Goal: Communication & Community: Participate in discussion

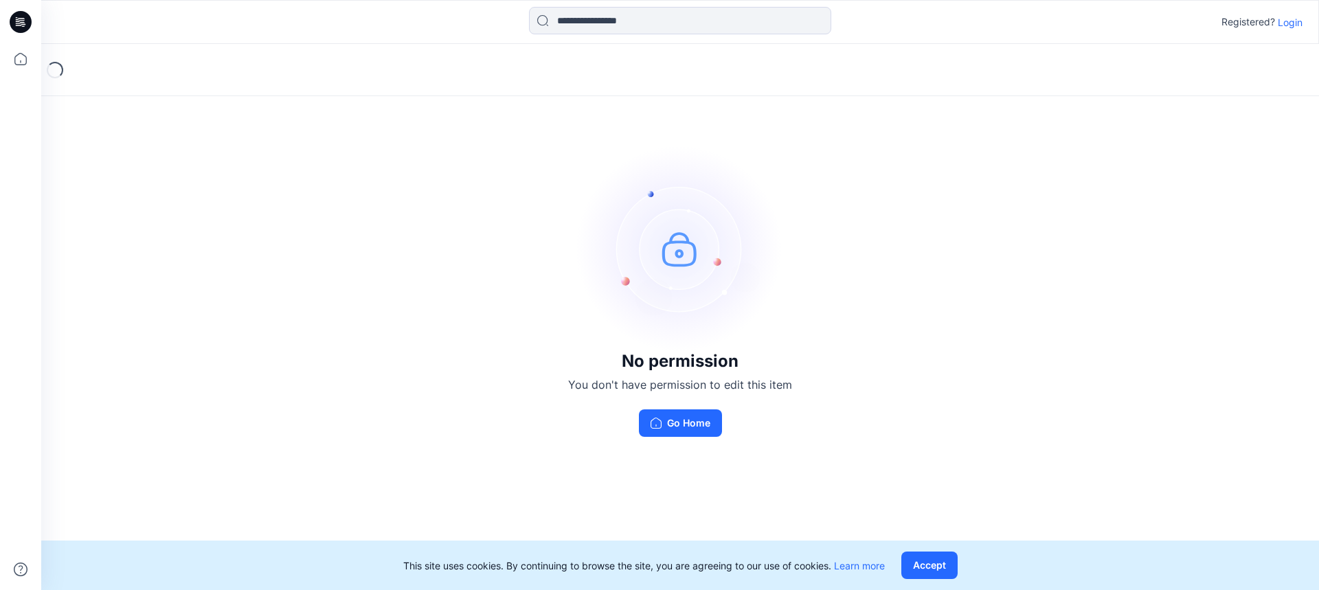
click at [1294, 24] on p "Login" at bounding box center [1290, 22] width 25 height 14
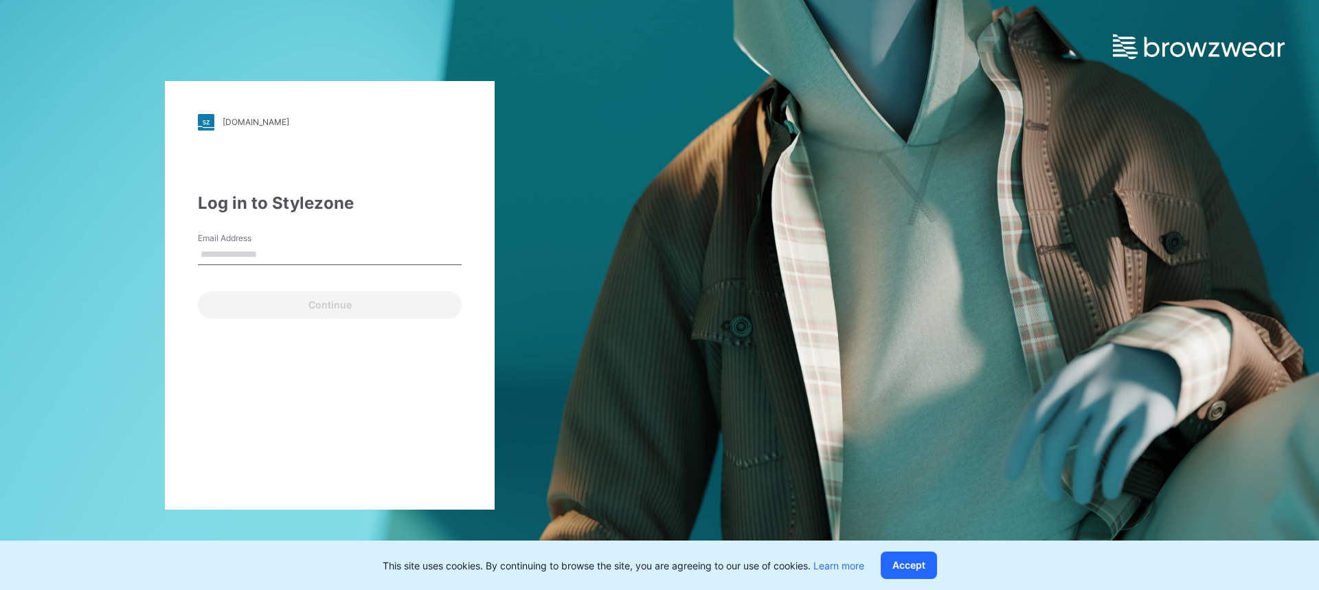
type input "**********"
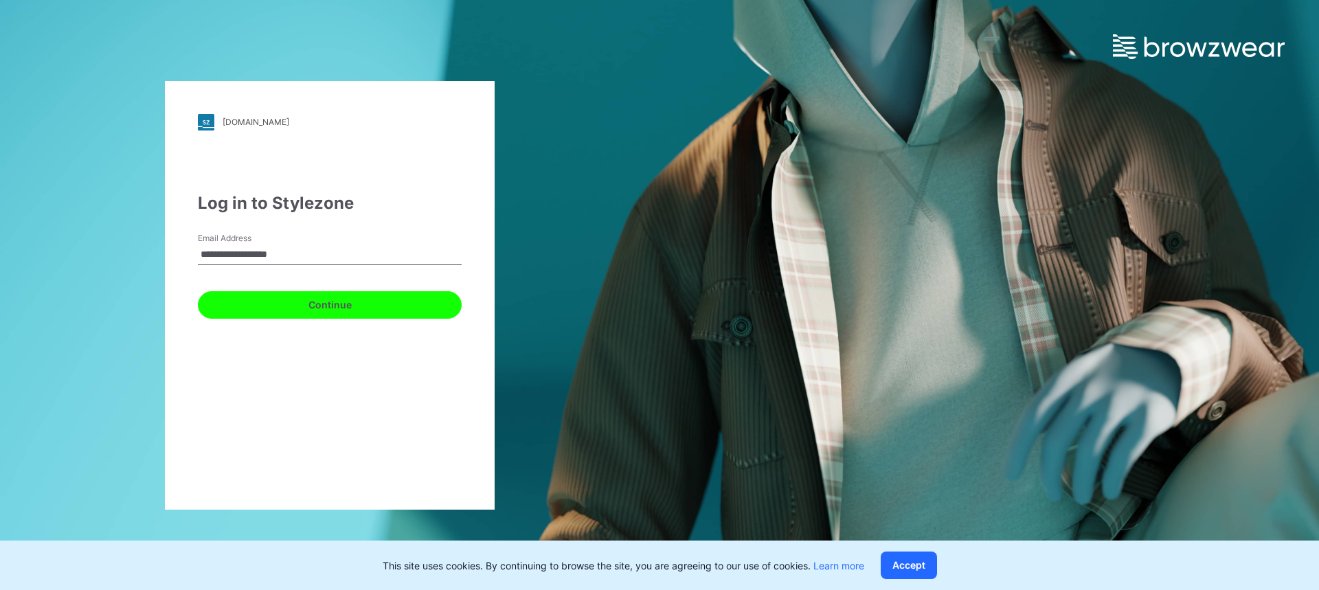
click at [359, 301] on button "Continue" at bounding box center [330, 304] width 264 height 27
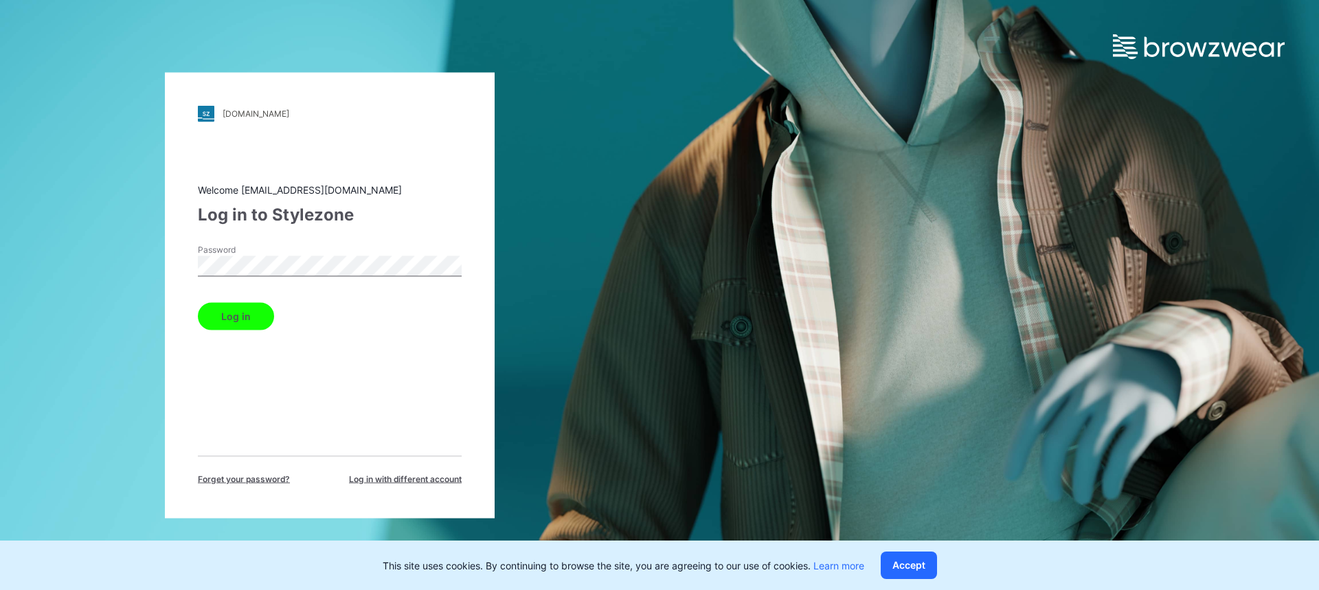
click at [265, 310] on button "Log in" at bounding box center [236, 315] width 76 height 27
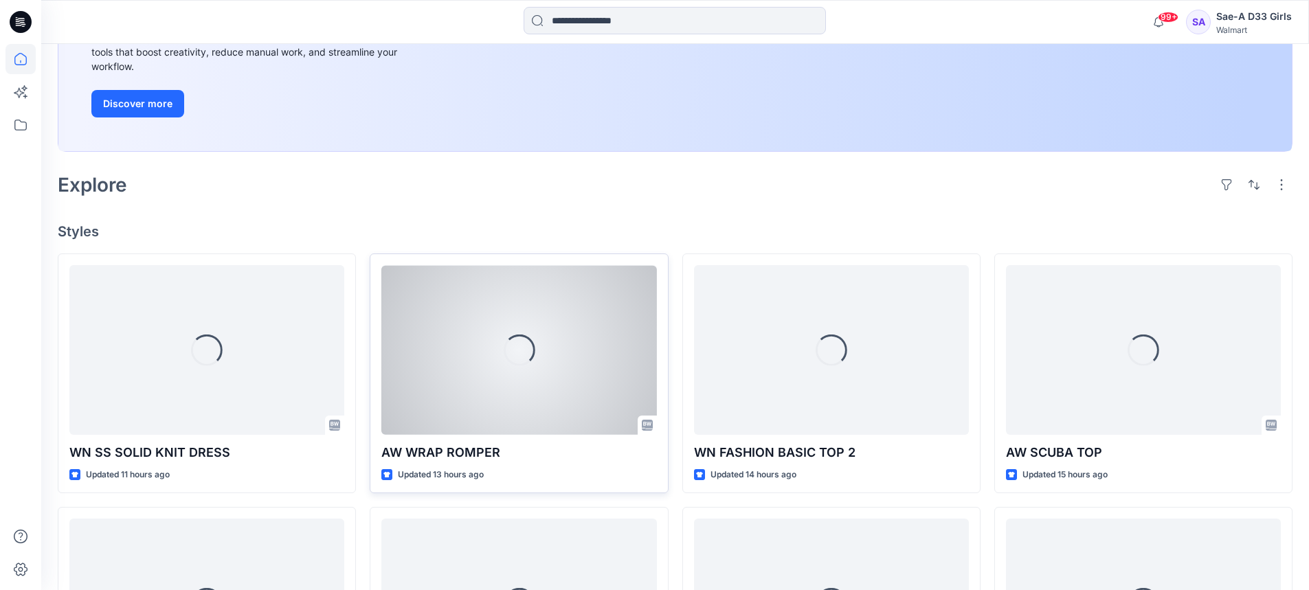
scroll to position [344, 0]
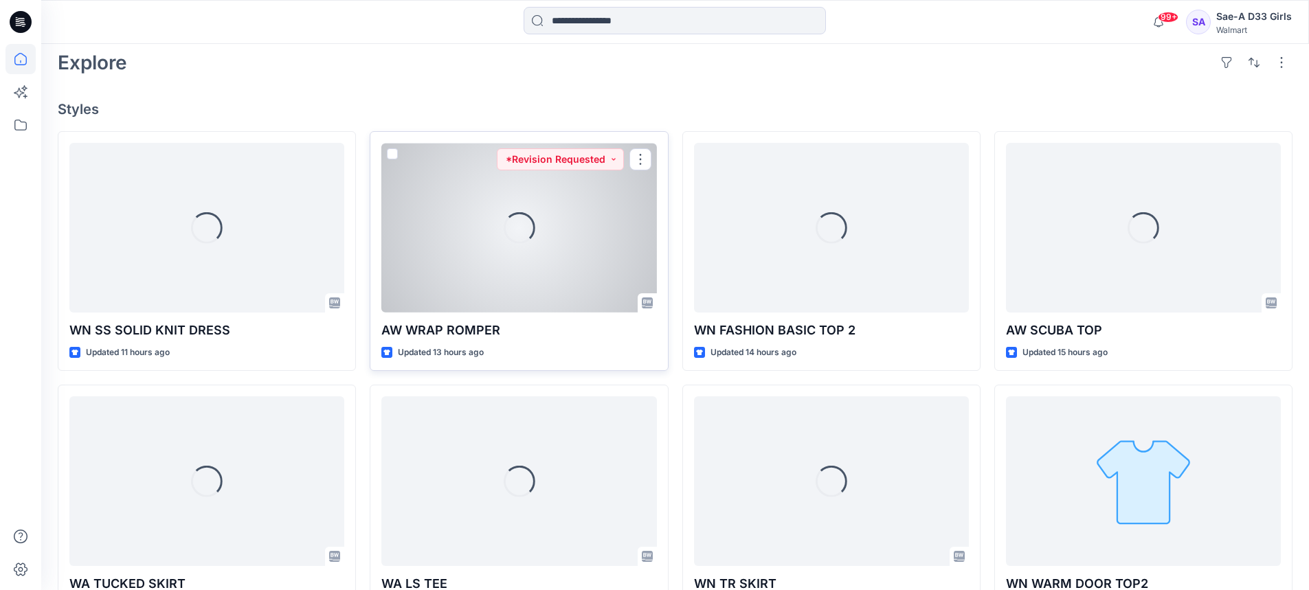
click at [564, 254] on div "Loading..." at bounding box center [518, 228] width 275 height 170
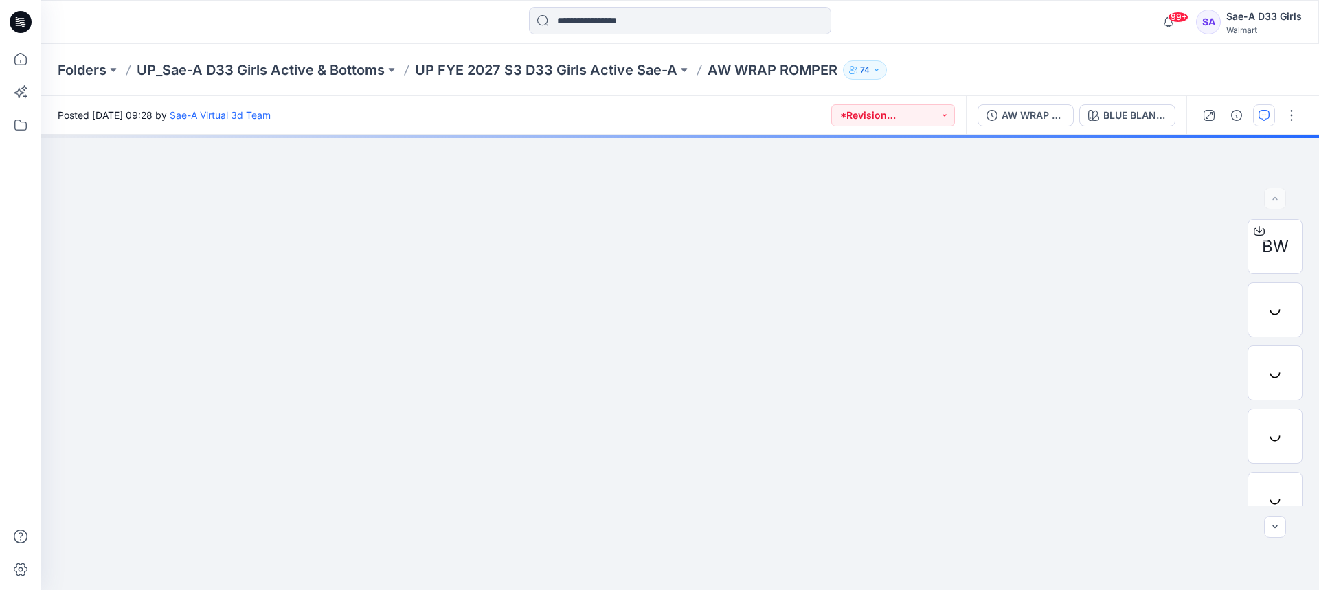
click at [1262, 118] on icon "button" at bounding box center [1264, 115] width 11 height 11
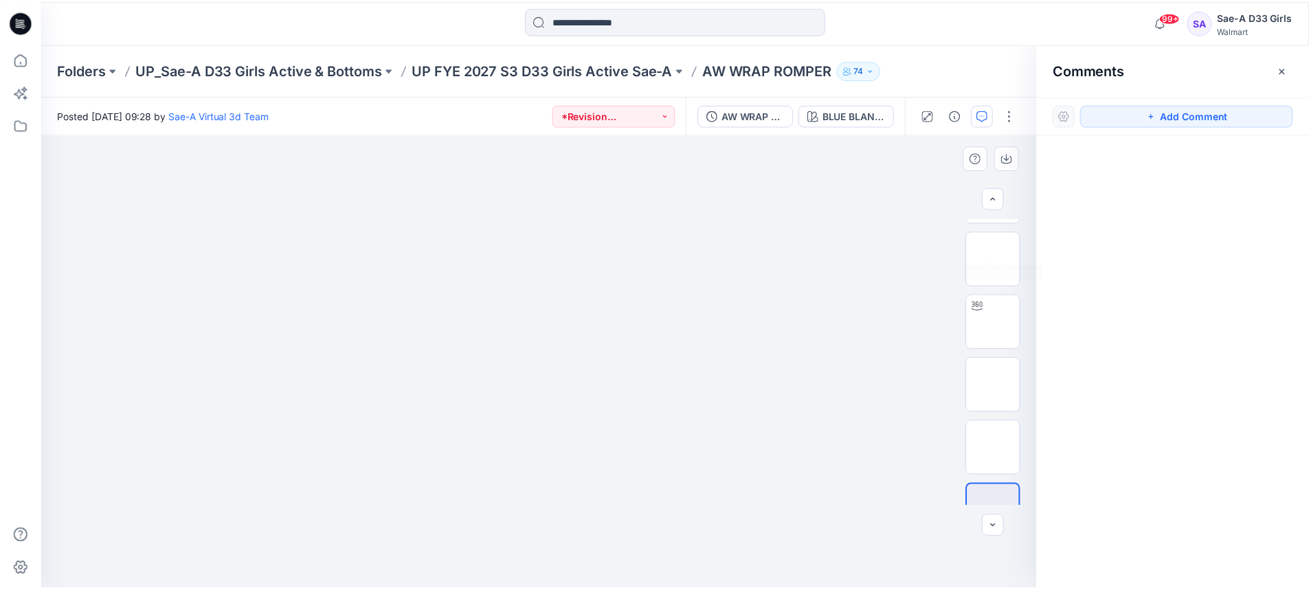
scroll to position [84, 0]
click at [1185, 115] on button "Add Comment" at bounding box center [1195, 115] width 214 height 22
click at [722, 260] on div "1" at bounding box center [542, 363] width 1003 height 456
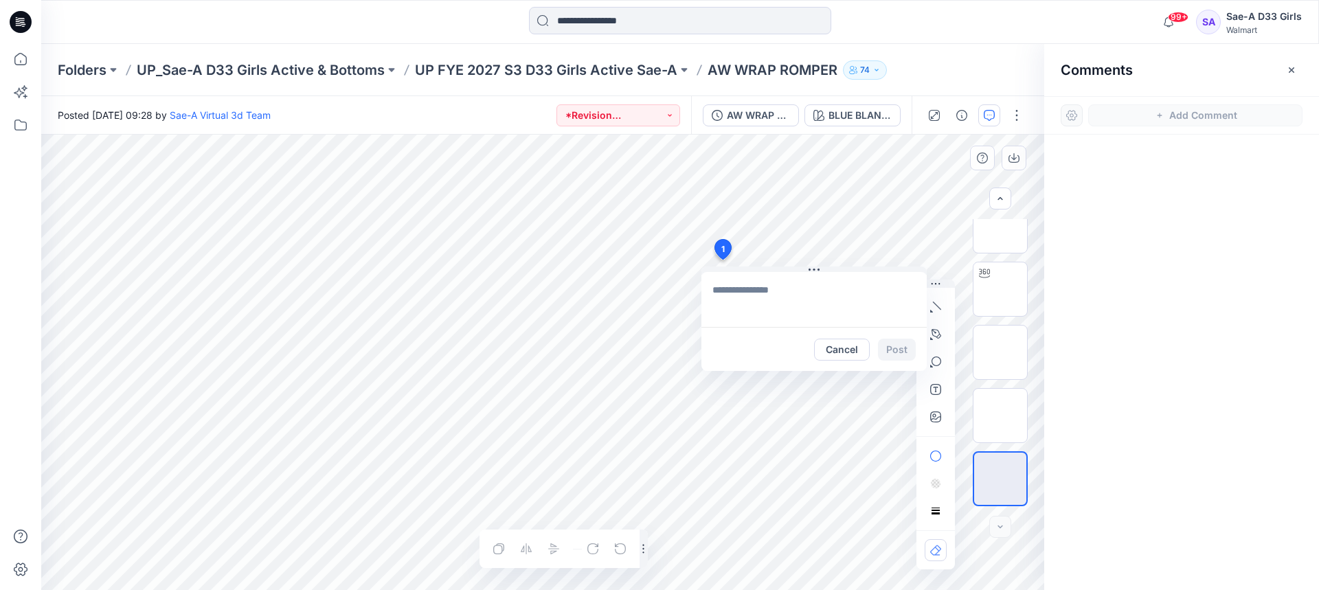
type textarea "*"
click at [824, 397] on div "[MEDICAL_DATA][PERSON_NAME] [PERSON_NAME][EMAIL_ADDRESS][PERSON_NAME][DOMAIN_NA…" at bounding box center [830, 397] width 158 height 30
type textarea "**********"
click at [871, 302] on textarea "**********" at bounding box center [814, 299] width 225 height 55
click at [865, 291] on textarea "**********" at bounding box center [814, 299] width 225 height 55
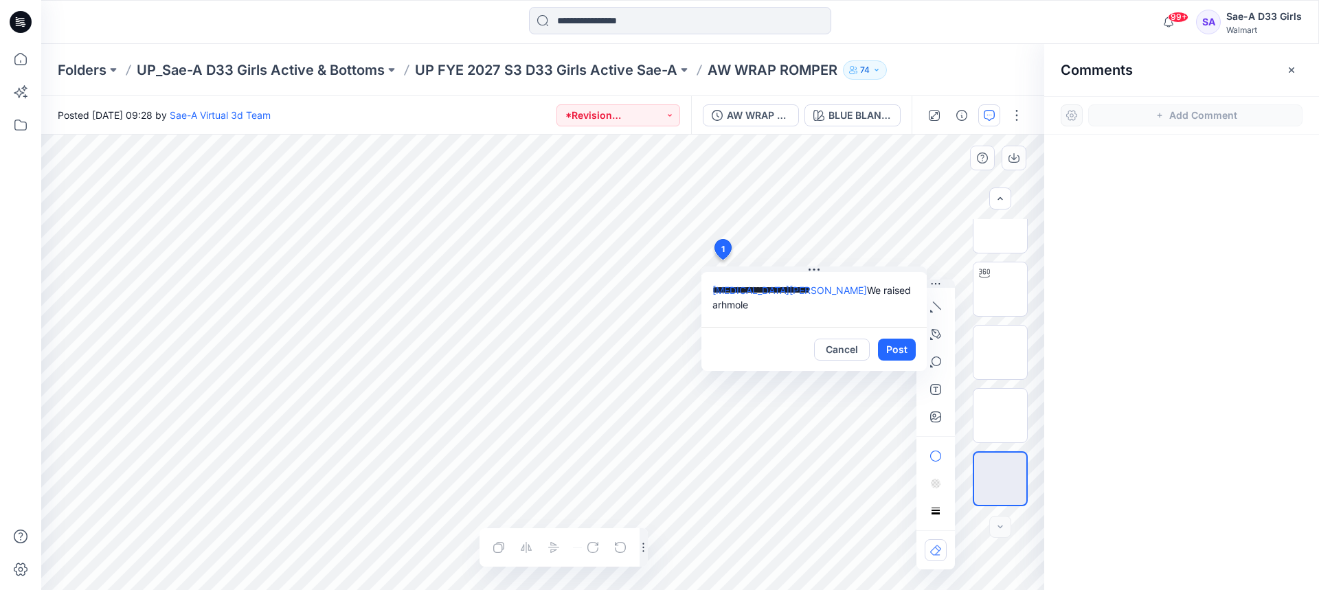
click at [847, 349] on button "Cancel" at bounding box center [842, 350] width 56 height 22
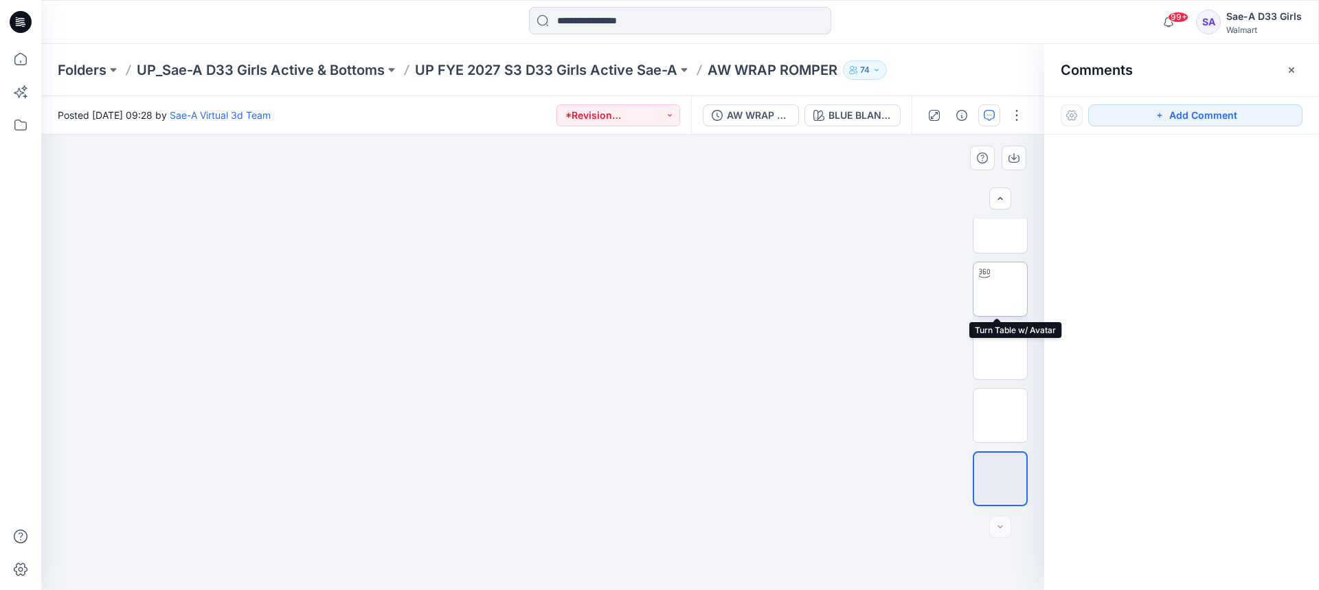
click at [1007, 262] on div at bounding box center [1000, 289] width 55 height 55
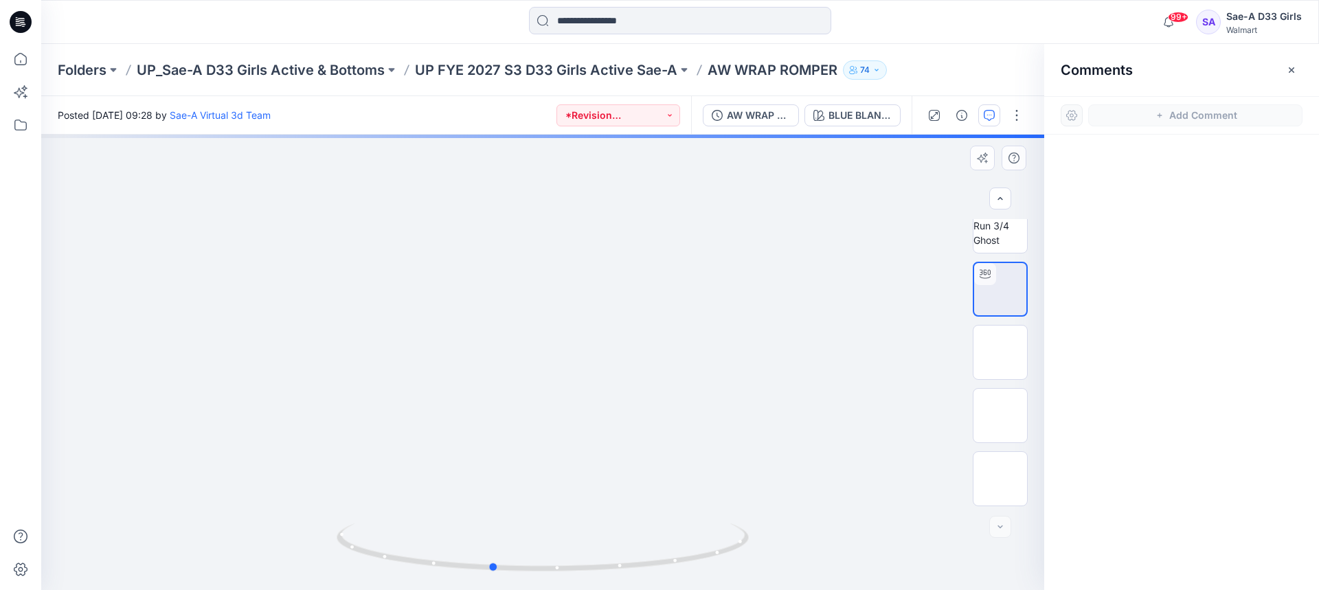
drag, startPoint x: 644, startPoint y: 363, endPoint x: 594, endPoint y: 370, distance: 50.6
click at [594, 370] on div at bounding box center [542, 363] width 1003 height 456
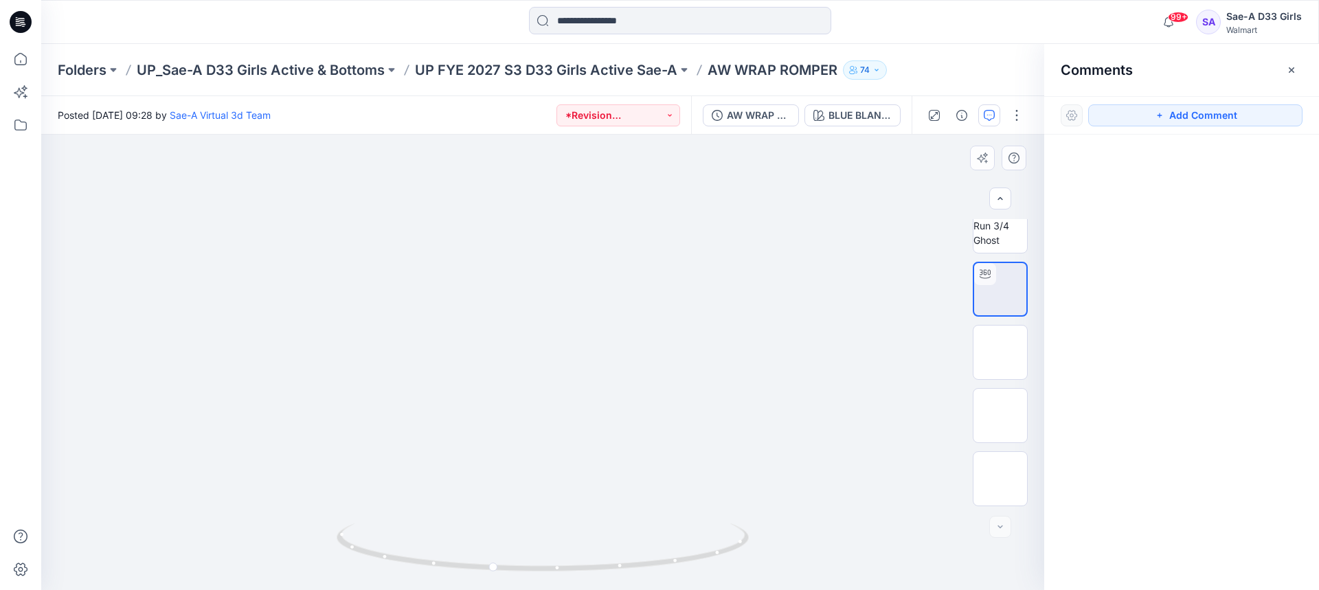
drag, startPoint x: 685, startPoint y: 280, endPoint x: 688, endPoint y: 341, distance: 61.2
drag, startPoint x: 674, startPoint y: 337, endPoint x: 651, endPoint y: 367, distance: 37.7
drag, startPoint x: 660, startPoint y: 456, endPoint x: 651, endPoint y: 483, distance: 28.0
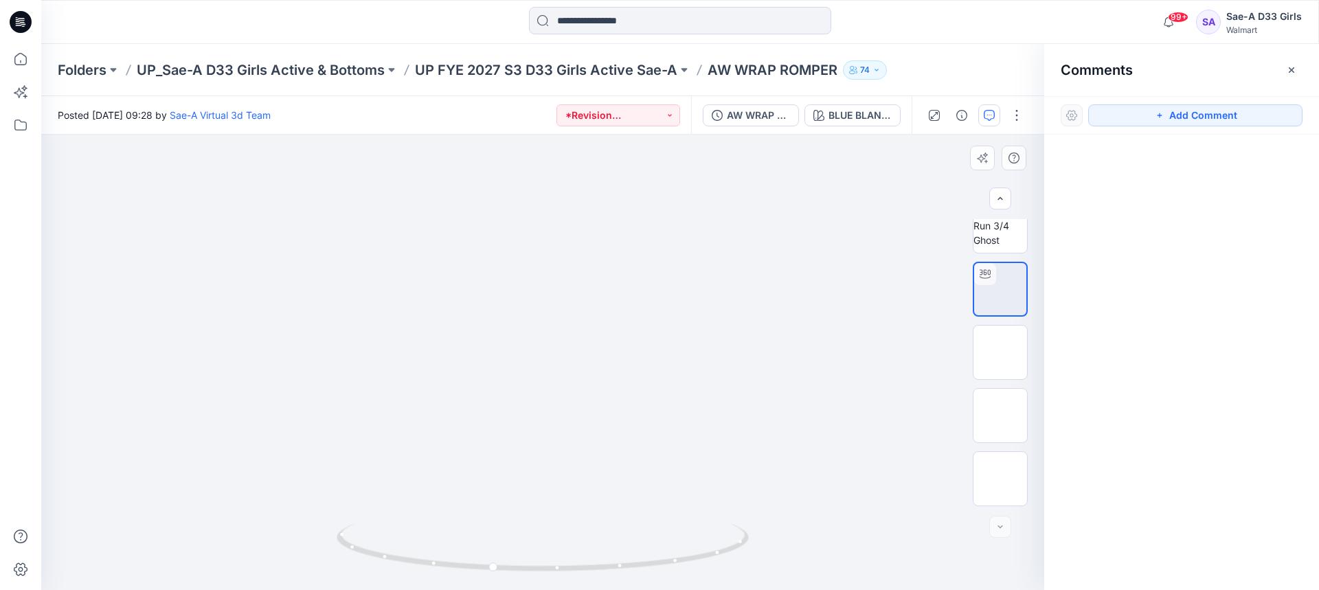
click at [644, 64] on p "UP FYE 2027 S3 D33 Girls Active Sae-A" at bounding box center [546, 69] width 262 height 19
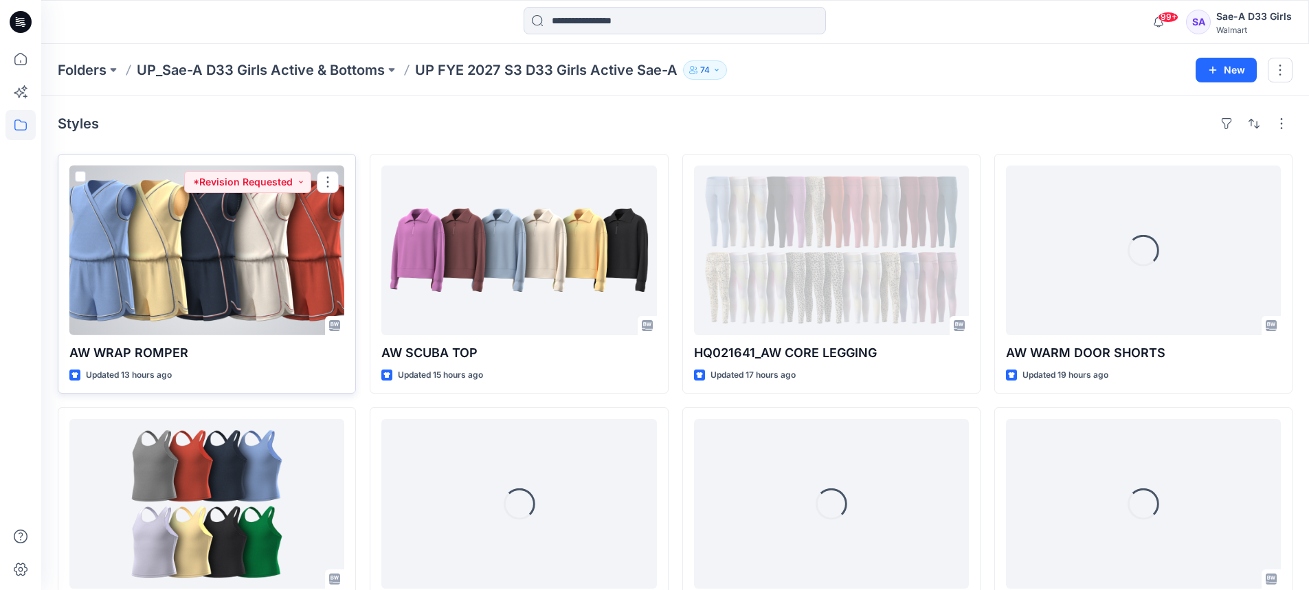
click at [265, 289] on div at bounding box center [206, 251] width 275 height 170
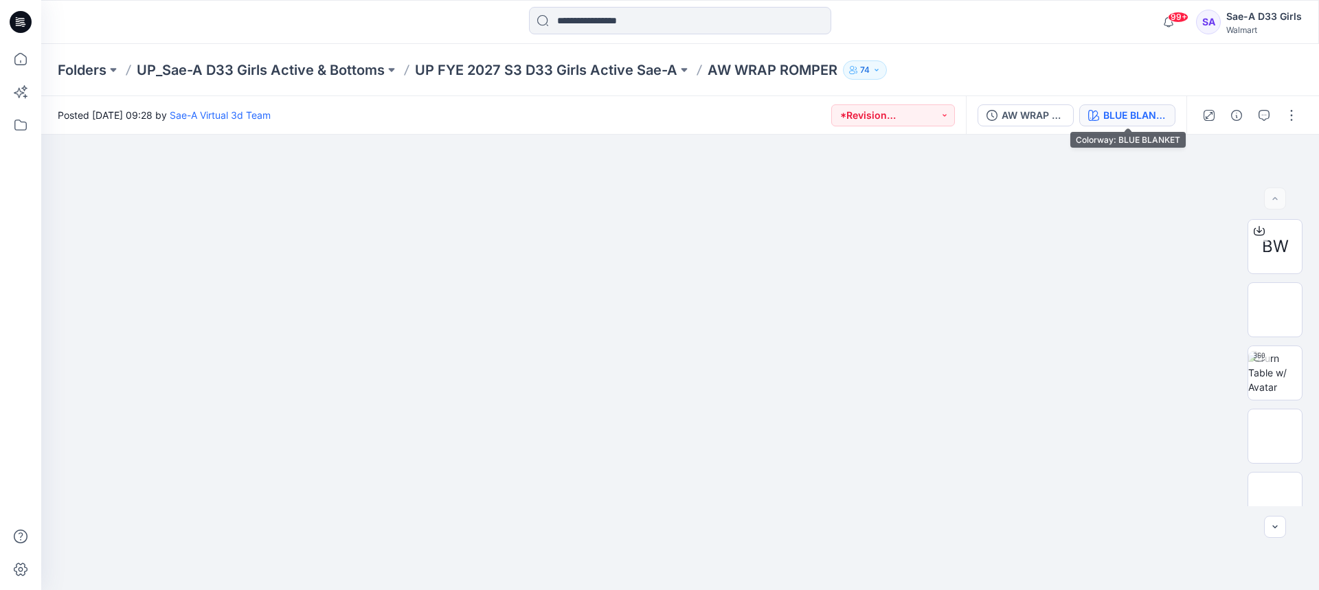
click at [1163, 117] on div "BLUE BLANKET" at bounding box center [1134, 115] width 63 height 15
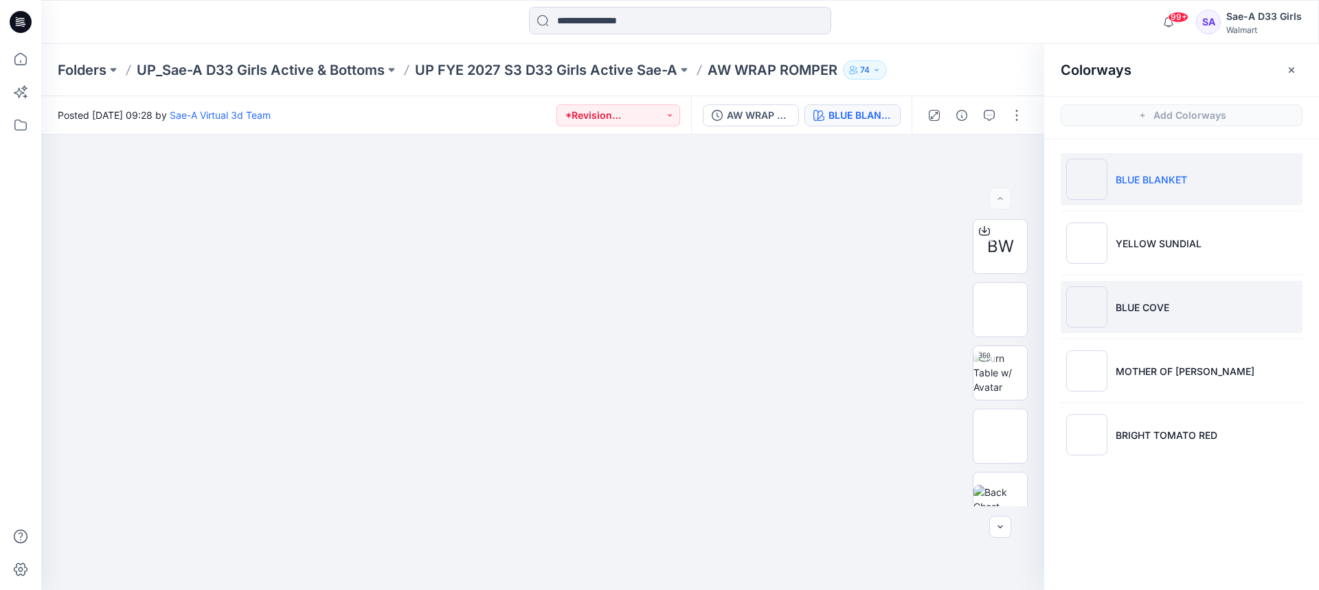
click at [1134, 309] on p "BLUE COVE" at bounding box center [1143, 307] width 54 height 14
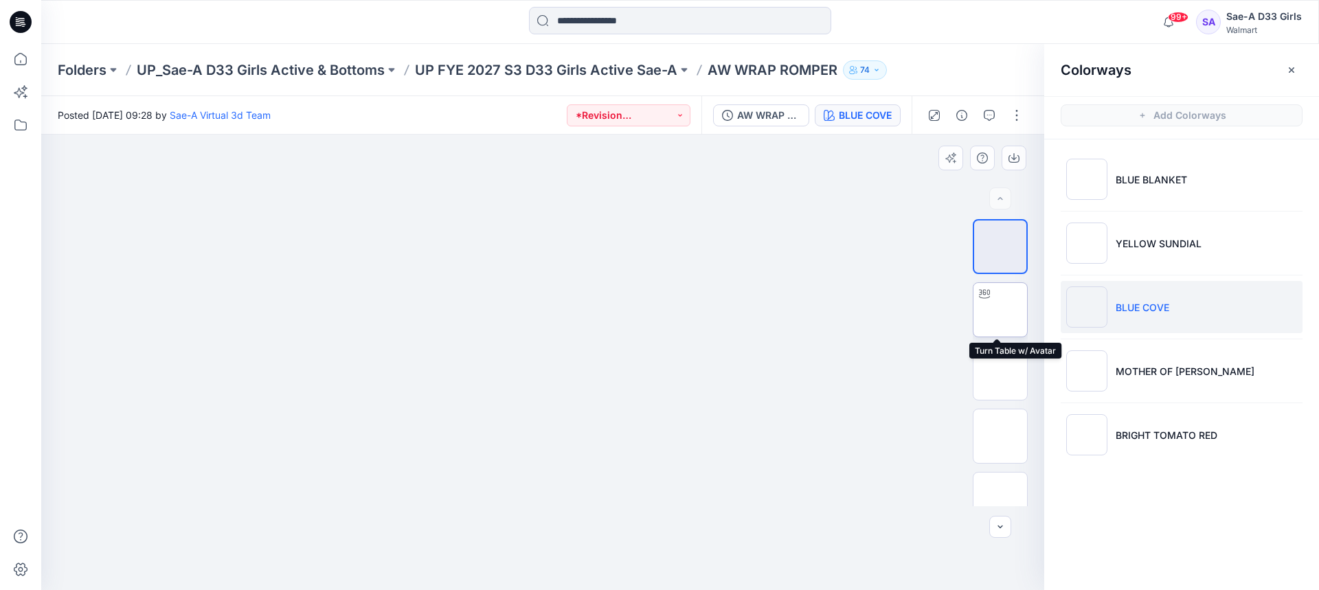
click at [1000, 310] on img at bounding box center [1000, 310] width 0 height 0
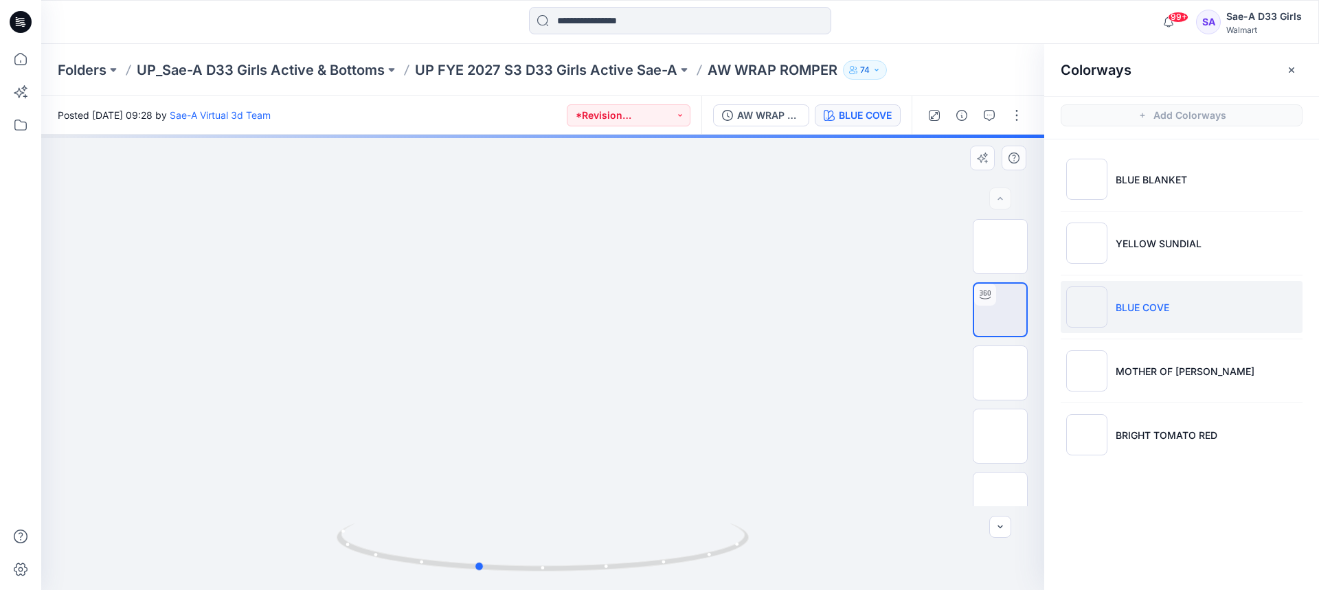
drag, startPoint x: 581, startPoint y: 404, endPoint x: 507, endPoint y: 405, distance: 74.2
click at [507, 405] on div at bounding box center [542, 363] width 1003 height 456
drag, startPoint x: 524, startPoint y: 412, endPoint x: 569, endPoint y: 417, distance: 44.9
click at [569, 417] on div at bounding box center [542, 363] width 1003 height 456
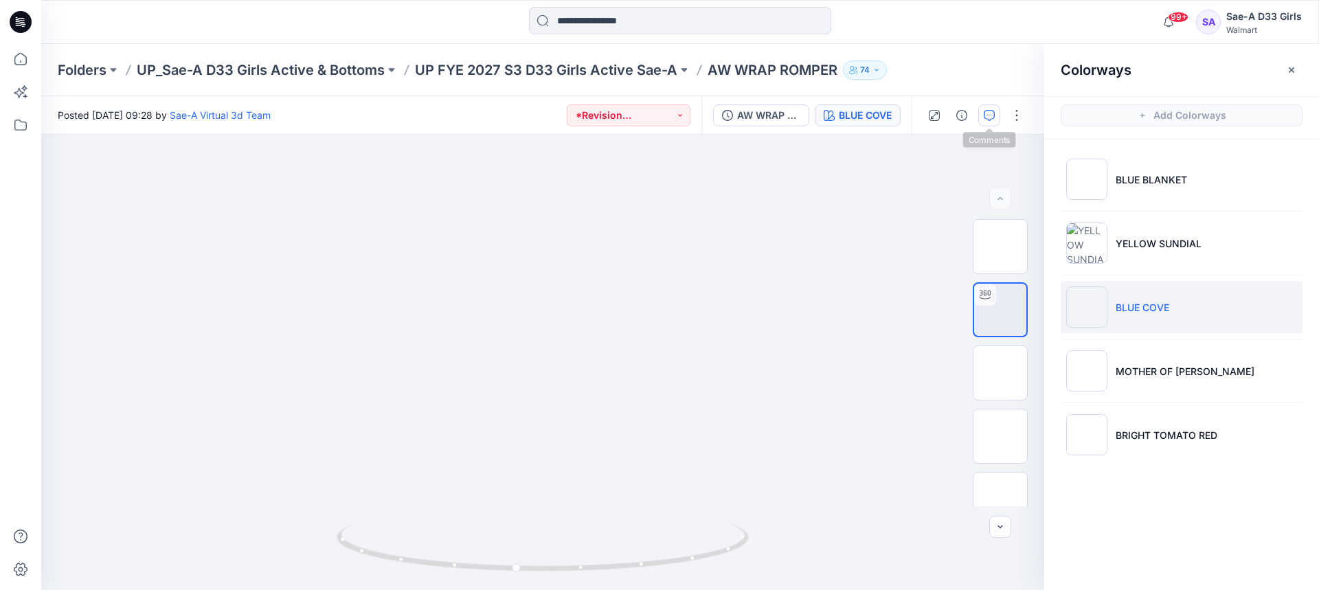
click at [986, 119] on icon "button" at bounding box center [989, 115] width 11 height 11
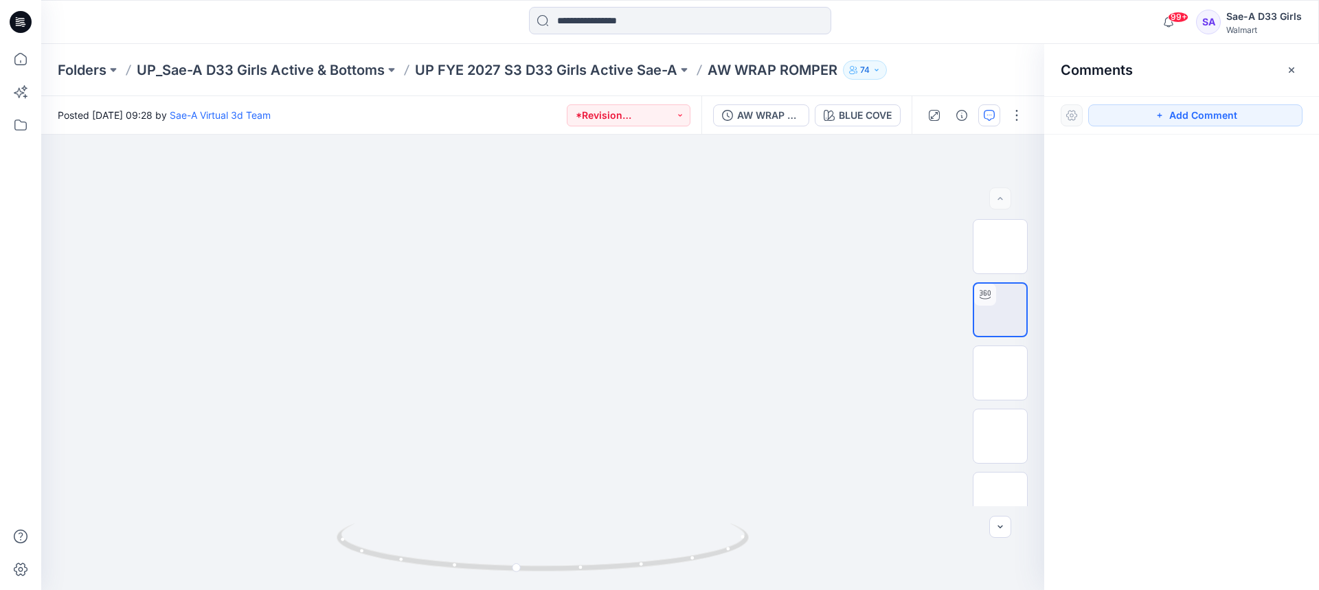
click at [991, 117] on icon "button" at bounding box center [989, 115] width 11 height 11
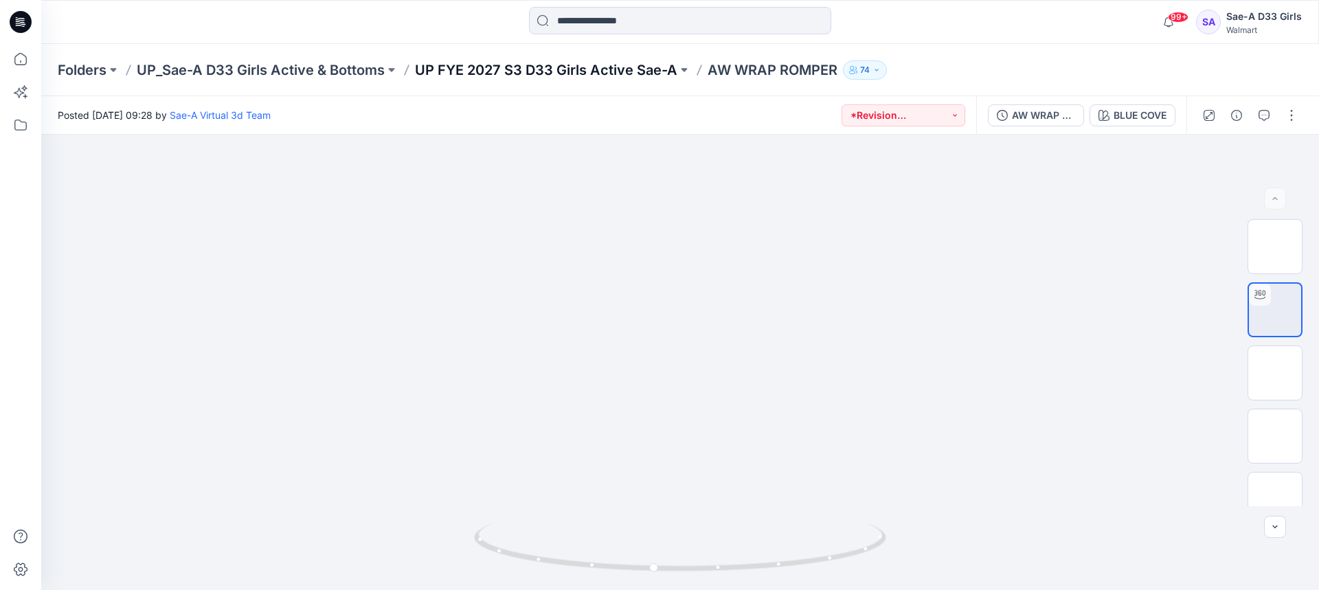
click at [634, 73] on p "UP FYE 2027 S3 D33 Girls Active Sae-A" at bounding box center [546, 69] width 262 height 19
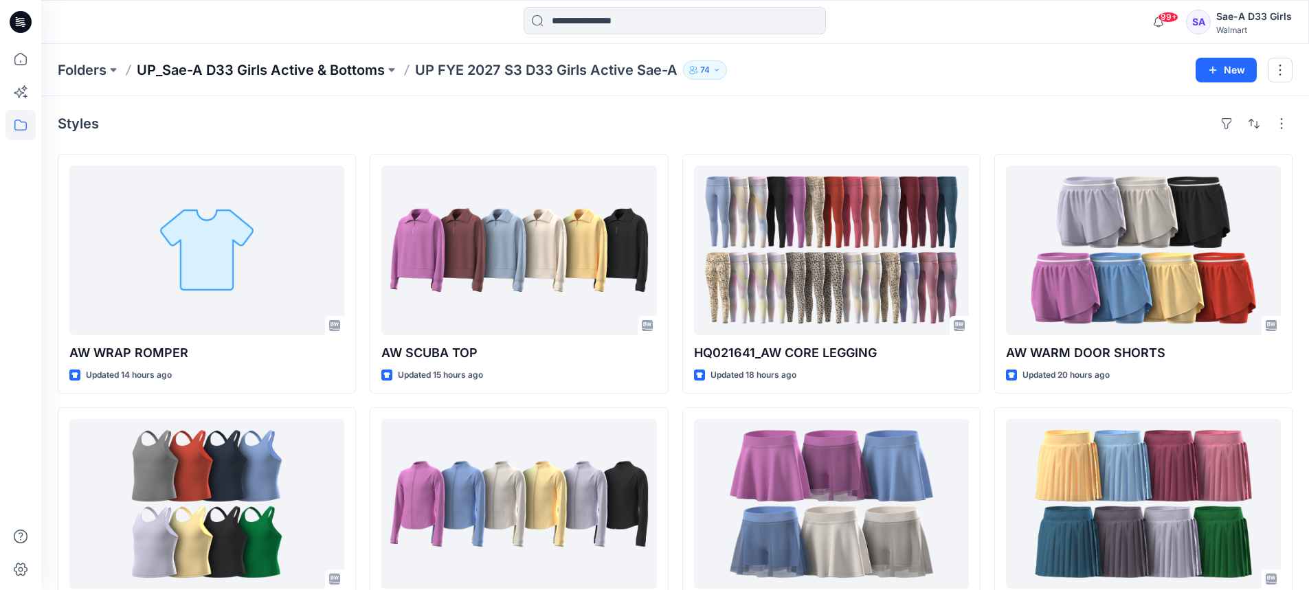
drag, startPoint x: 531, startPoint y: 78, endPoint x: 335, endPoint y: 69, distance: 196.7
click at [531, 77] on p "UP FYE 2027 S3 D33 Girls Active Sae-A" at bounding box center [546, 69] width 262 height 19
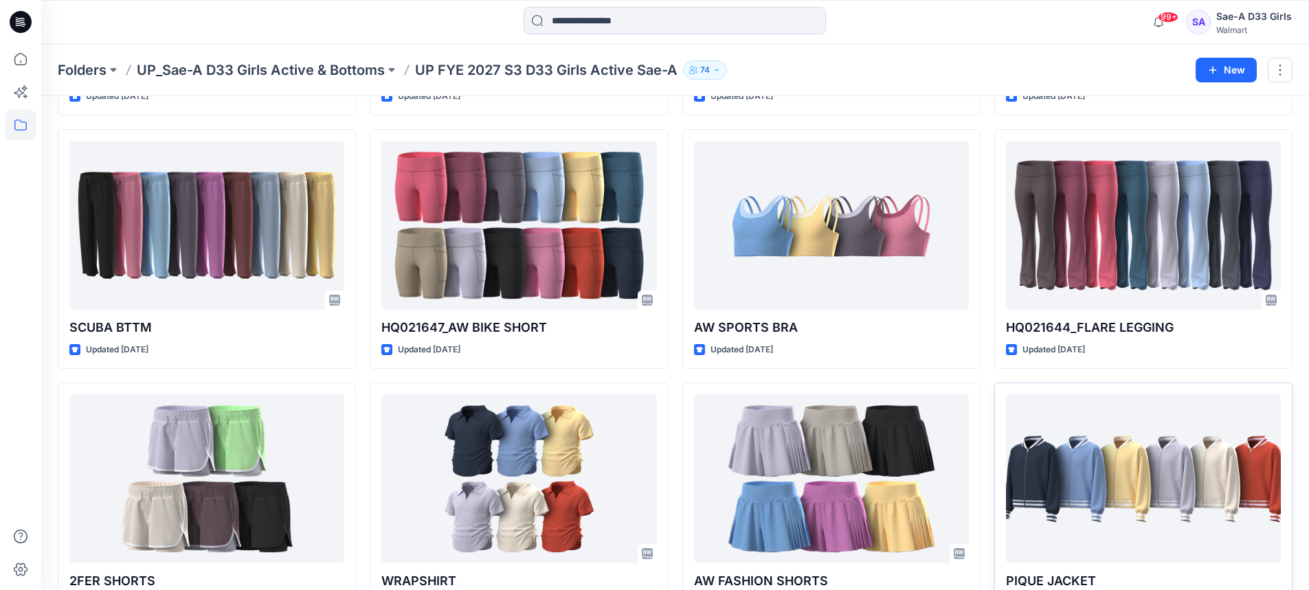
scroll to position [824, 0]
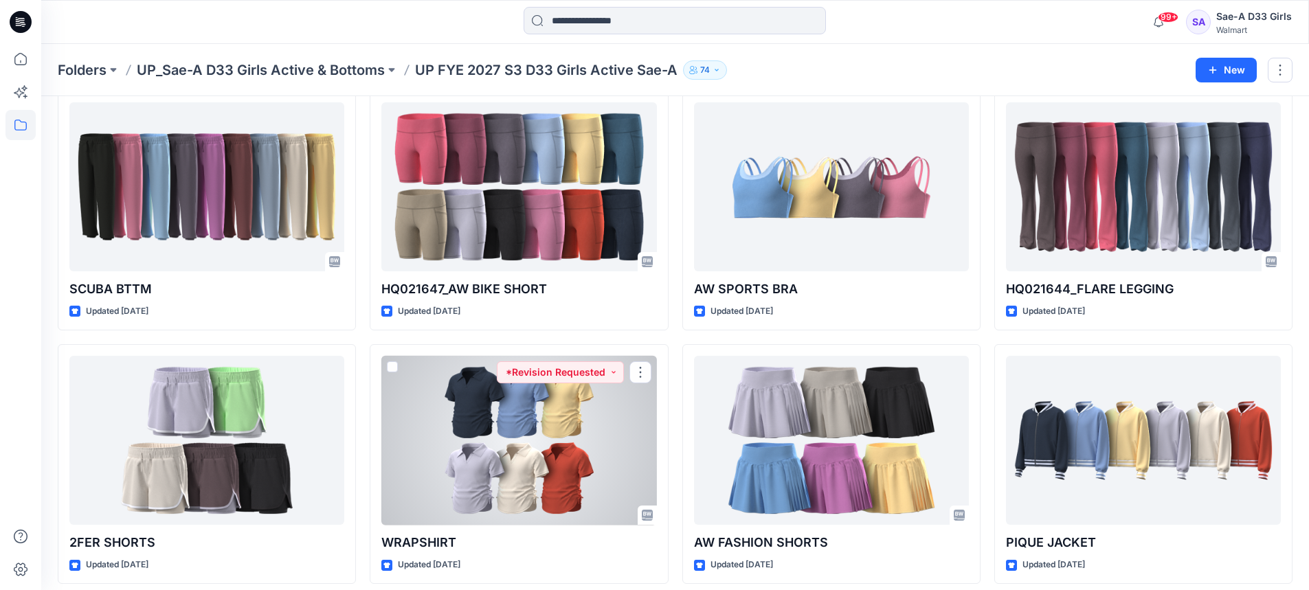
click at [513, 426] on div at bounding box center [518, 441] width 275 height 170
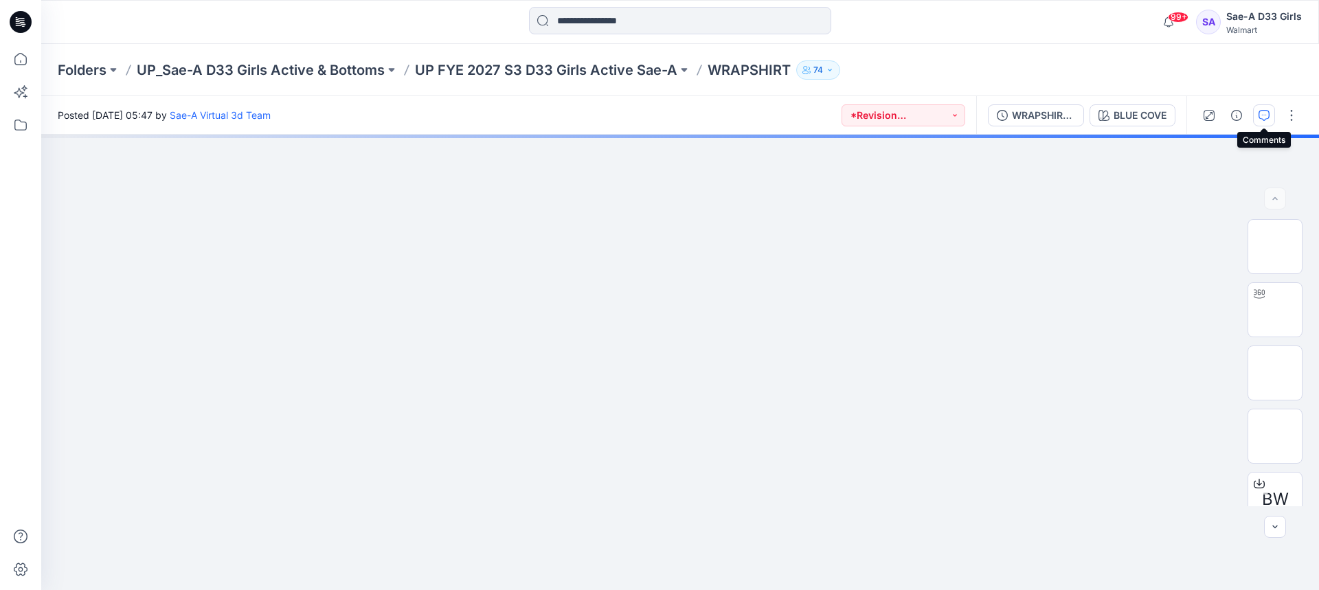
click at [1263, 117] on icon "button" at bounding box center [1264, 115] width 11 height 11
